Goal: Find specific page/section: Find specific page/section

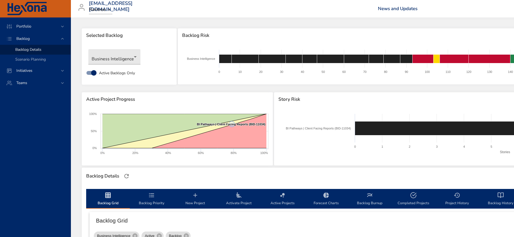
scroll to position [175, 0]
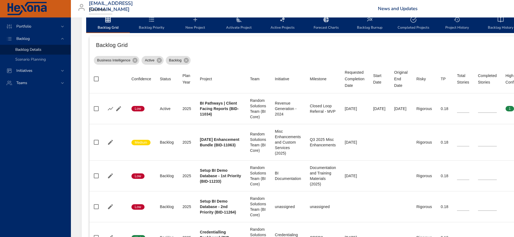
click at [52, 186] on div "Portfolio Backlog Backlog Details Scenario Planning Initiatives Teams" at bounding box center [35, 126] width 71 height 219
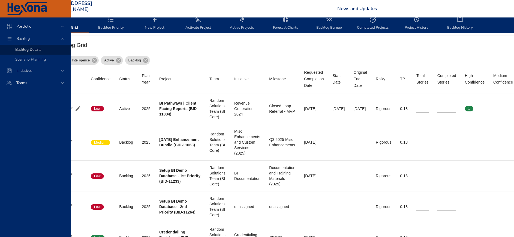
scroll to position [175, 41]
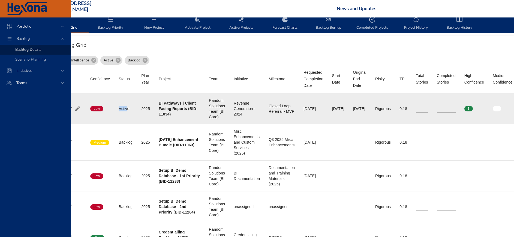
drag, startPoint x: 117, startPoint y: 108, endPoint x: 128, endPoint y: 108, distance: 10.9
click at [128, 108] on td "Status Active" at bounding box center [125, 108] width 23 height 31
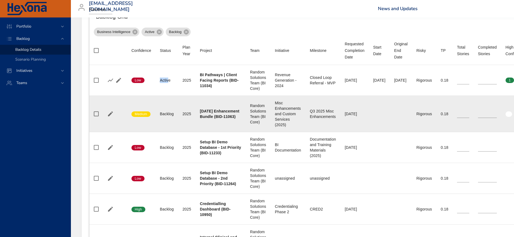
scroll to position [216, 0]
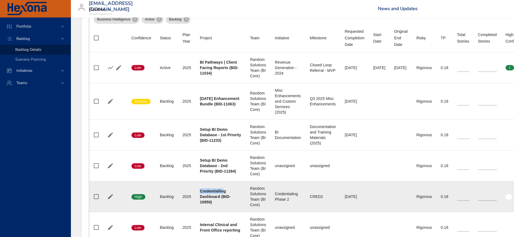
drag, startPoint x: 201, startPoint y: 200, endPoint x: 223, endPoint y: 202, distance: 23.0
click at [223, 202] on b "Credentialling Dashboard (BID-10950)" at bounding box center [215, 196] width 31 height 15
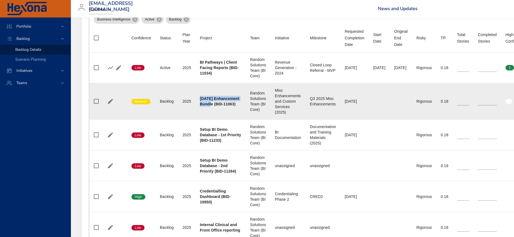
drag, startPoint x: 223, startPoint y: 202, endPoint x: 210, endPoint y: 102, distance: 100.4
click at [210, 102] on td "Project [DATE] Enhancement Bundle (BID-11063)" at bounding box center [221, 101] width 50 height 36
drag, startPoint x: 210, startPoint y: 102, endPoint x: 211, endPoint y: 99, distance: 3.7
click at [211, 99] on b "[DATE] Enhancement Bundle (BID-11063)" at bounding box center [220, 101] width 40 height 10
click at [215, 103] on b "[DATE] Enhancement Bundle (BID-11063)" at bounding box center [220, 101] width 40 height 10
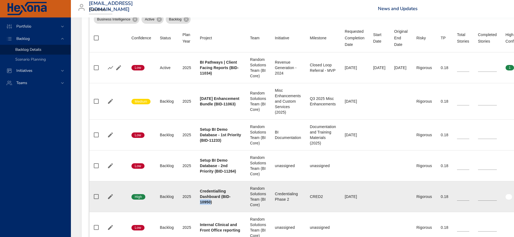
drag, startPoint x: 210, startPoint y: 213, endPoint x: 219, endPoint y: 214, distance: 9.3
click at [219, 204] on b "Credentialling Dashboard (BID-10950)" at bounding box center [215, 196] width 31 height 15
drag, startPoint x: 219, startPoint y: 214, endPoint x: 214, endPoint y: 213, distance: 5.0
copy b "10950"
